Goal: Task Accomplishment & Management: Manage account settings

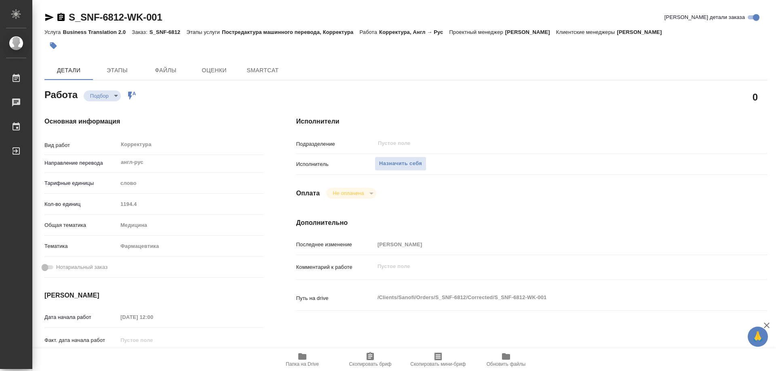
type textarea "x"
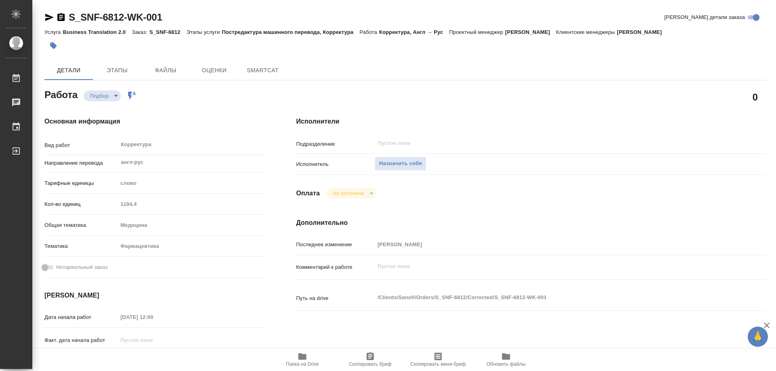
type textarea "x"
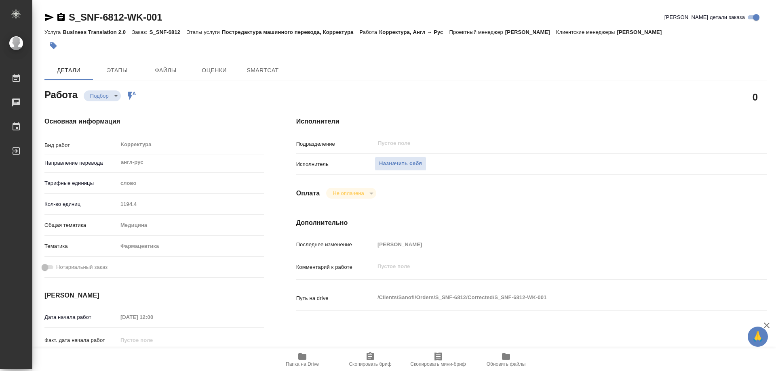
type textarea "x"
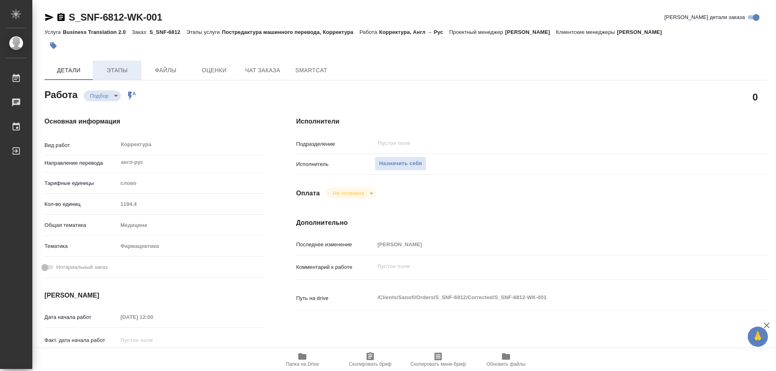
type textarea "x"
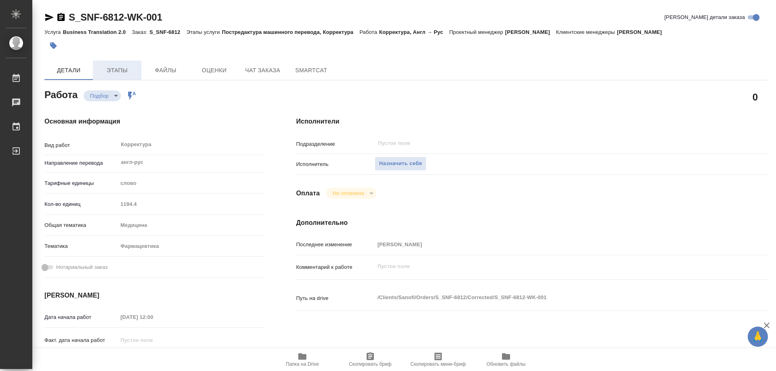
click at [111, 66] on span "Этапы" at bounding box center [117, 70] width 39 height 10
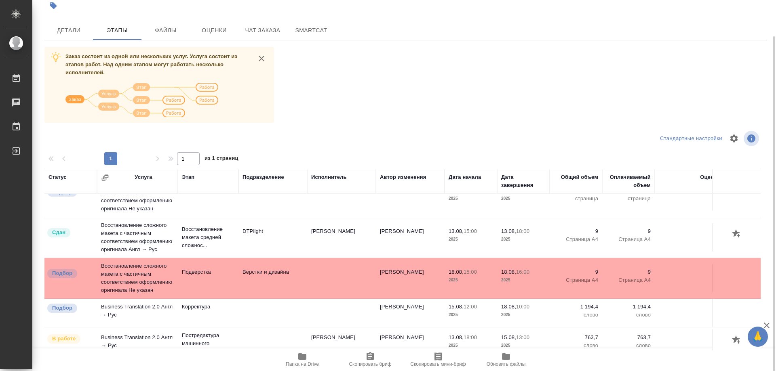
scroll to position [34, 0]
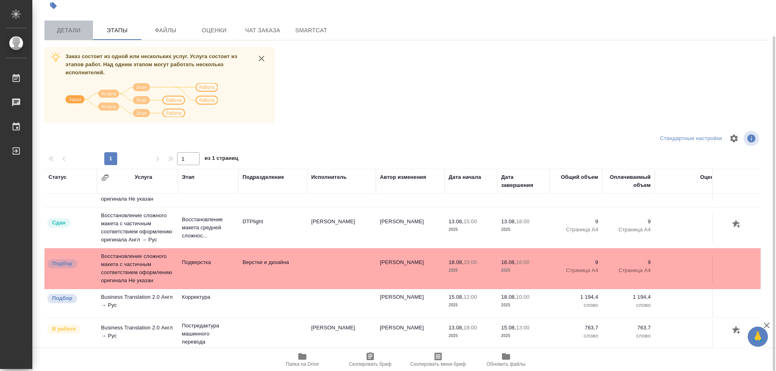
click at [78, 36] on button "Детали" at bounding box center [68, 30] width 49 height 19
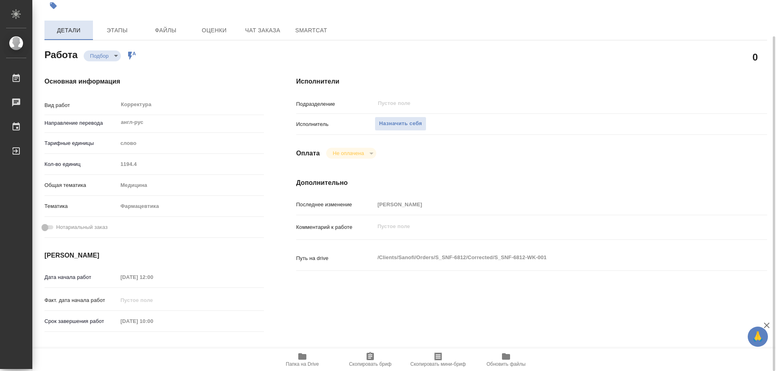
type textarea "x"
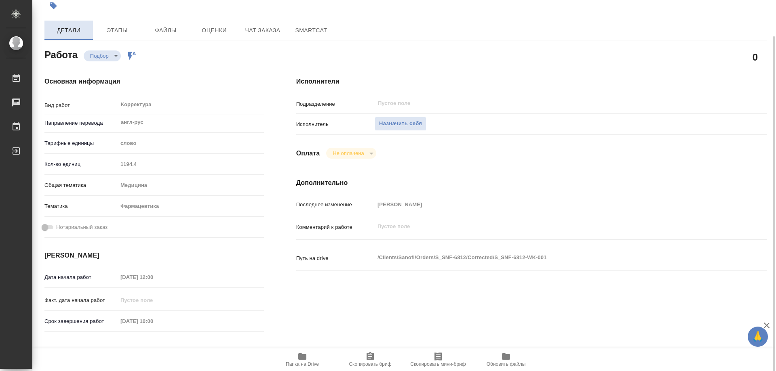
type textarea "x"
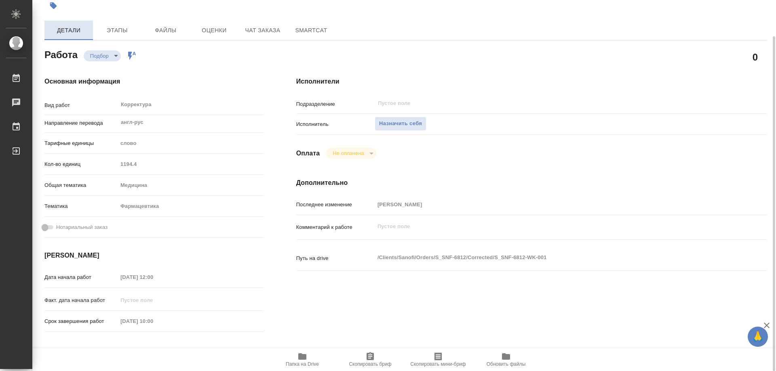
type textarea "x"
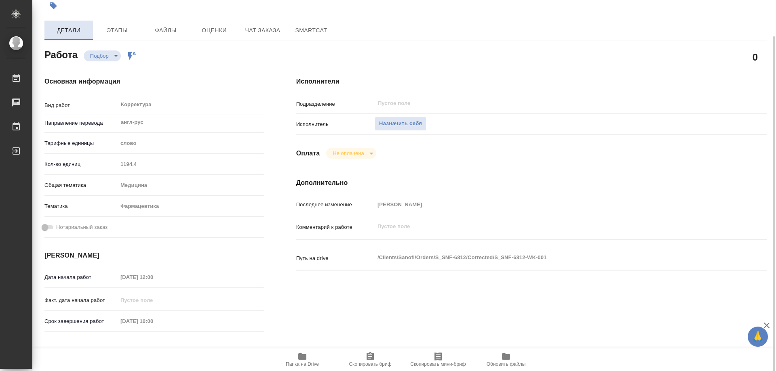
type textarea "x"
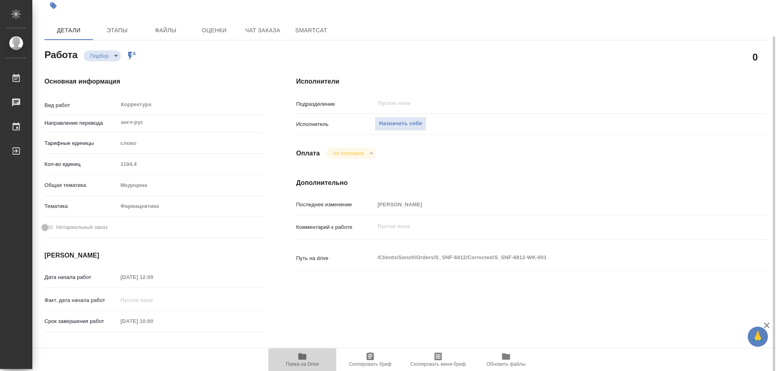
click at [305, 353] on icon "button" at bounding box center [302, 357] width 10 height 10
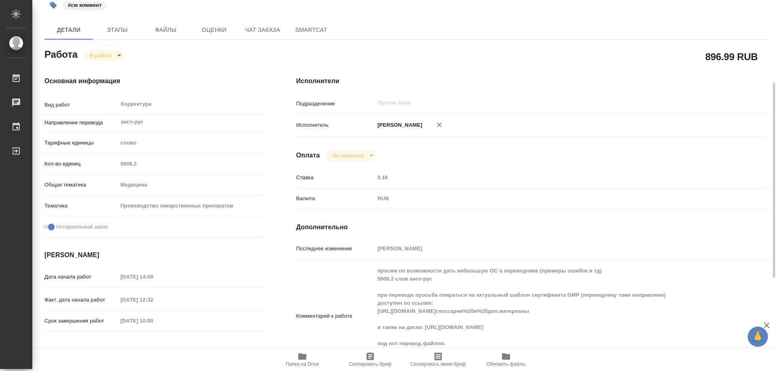
scroll to position [121, 0]
